Goal: Information Seeking & Learning: Learn about a topic

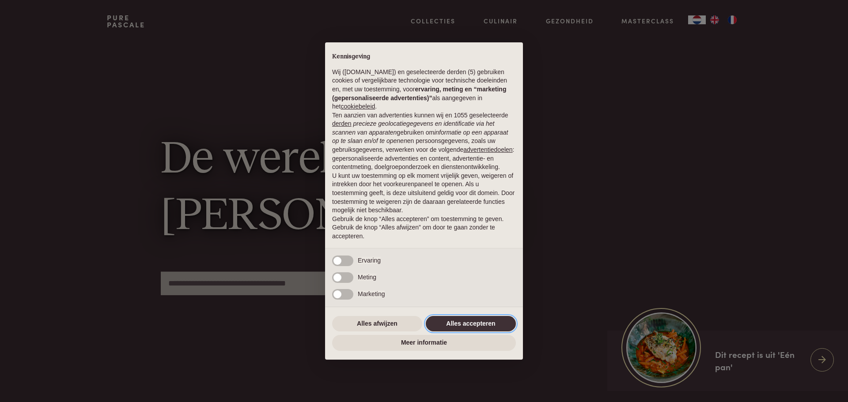
click at [451, 318] on button "Alles accepteren" at bounding box center [471, 324] width 90 height 16
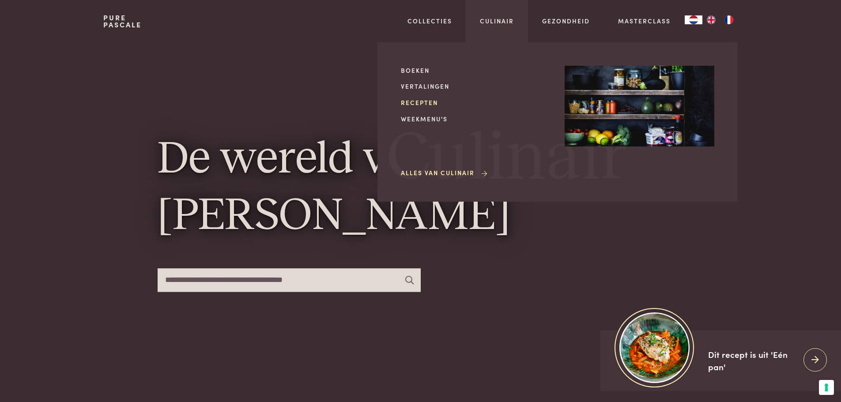
click at [417, 106] on link "Recepten" at bounding box center [476, 102] width 150 height 9
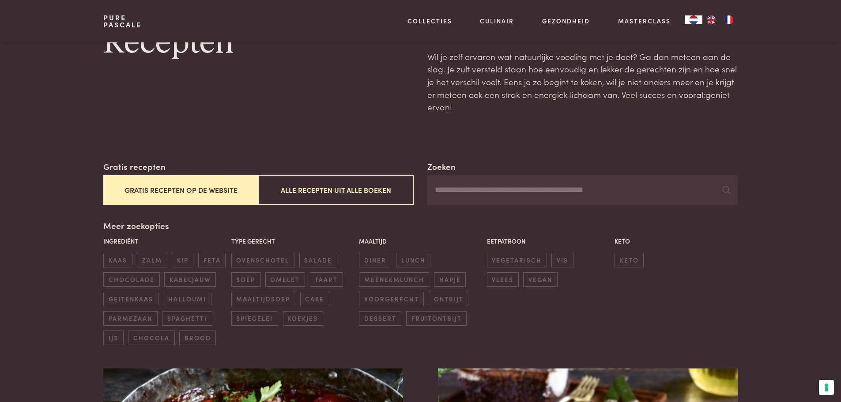
scroll to position [177, 0]
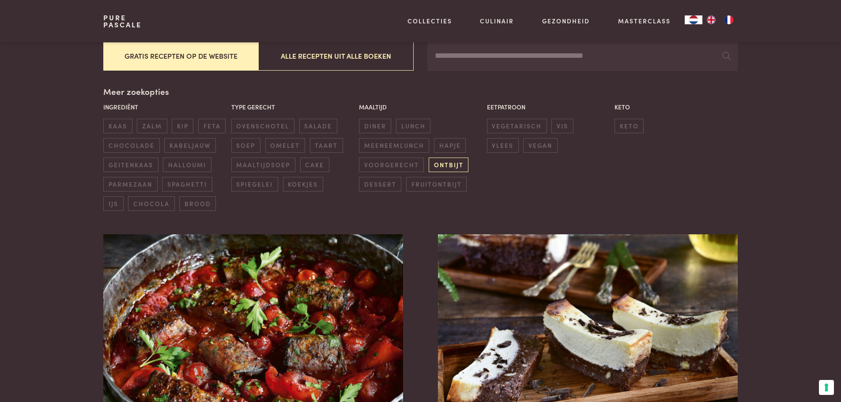
click at [447, 166] on span "ontbijt" at bounding box center [449, 165] width 40 height 15
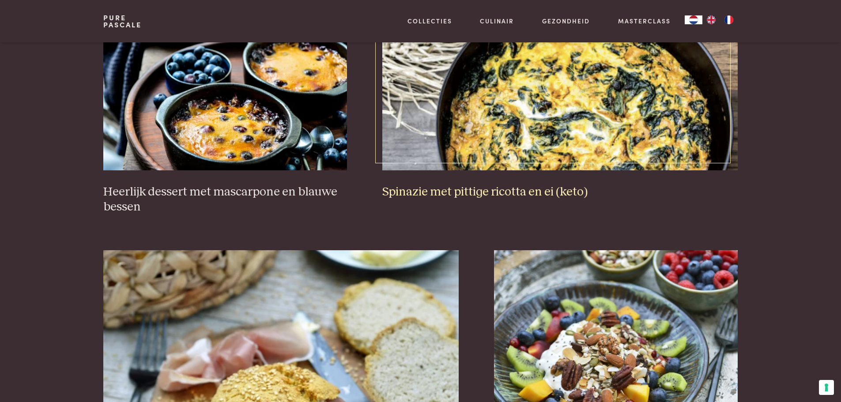
scroll to position [1528, 0]
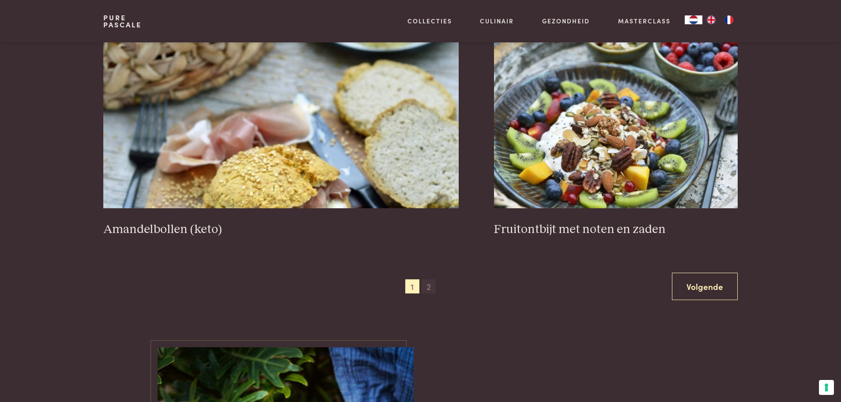
click at [428, 290] on span "2" at bounding box center [429, 287] width 14 height 14
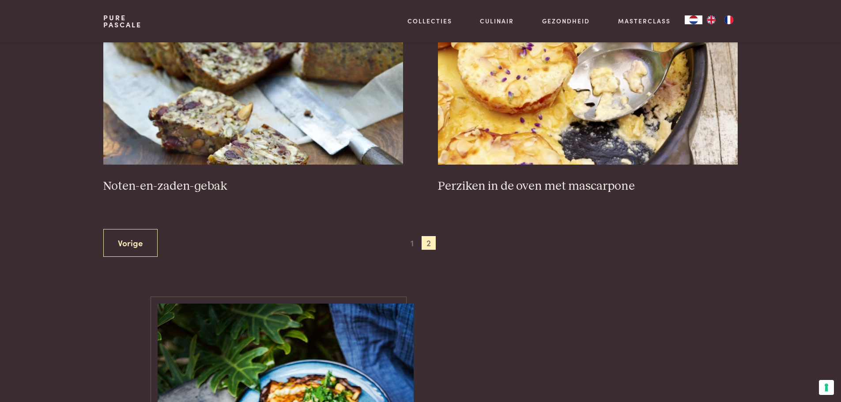
scroll to position [424, 0]
